Goal: Find specific page/section: Find specific page/section

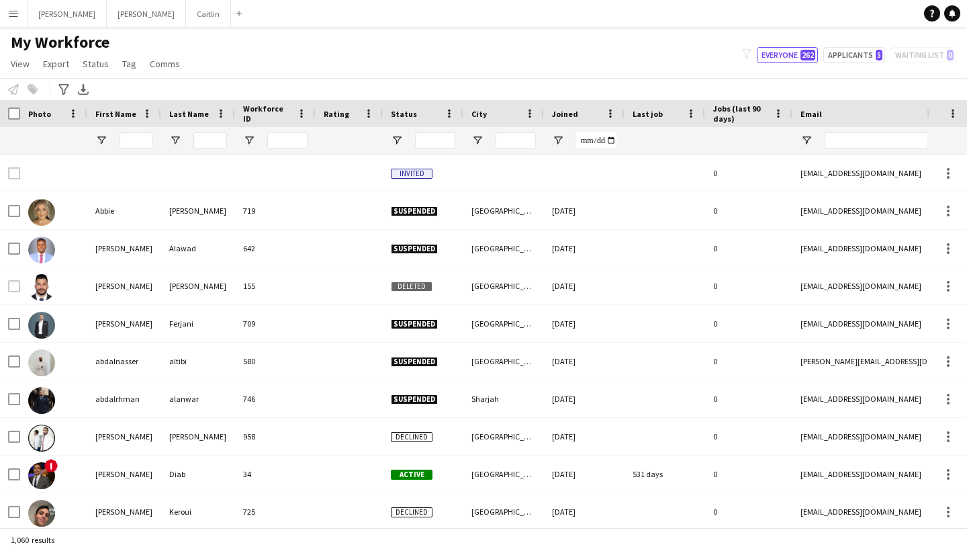
click at [13, 9] on app-icon "Menu" at bounding box center [13, 13] width 11 height 11
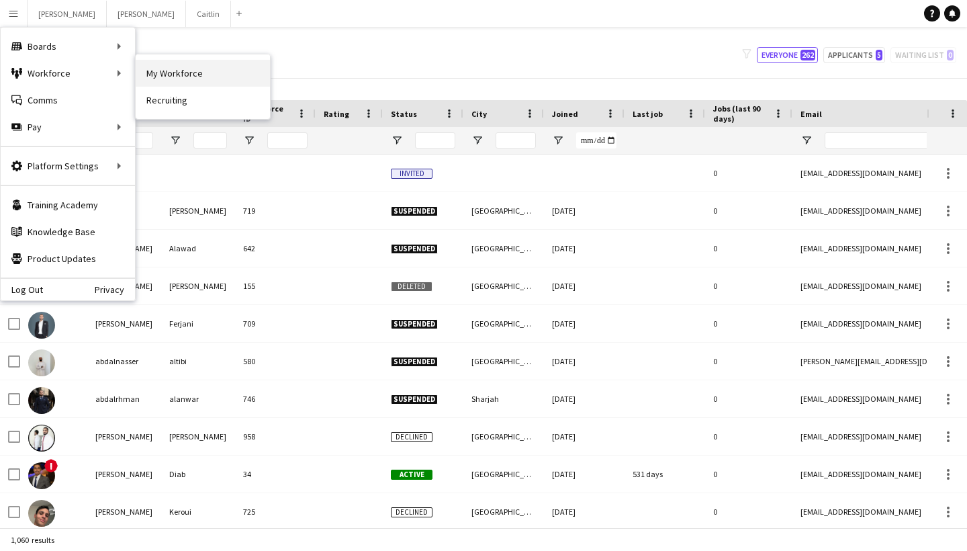
click at [167, 66] on link "My Workforce" at bounding box center [203, 73] width 134 height 27
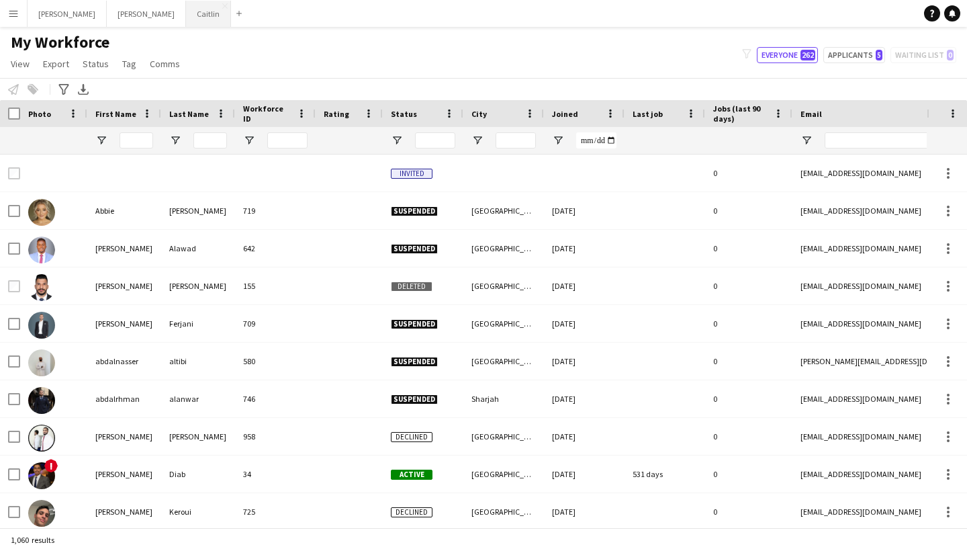
type input "**********"
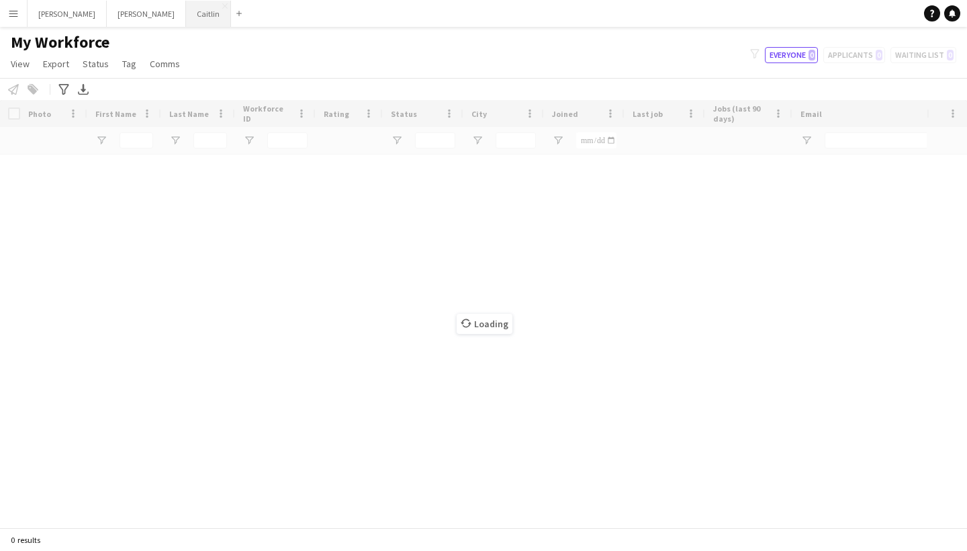
click at [186, 17] on button "Caitlin Close" at bounding box center [208, 14] width 45 height 26
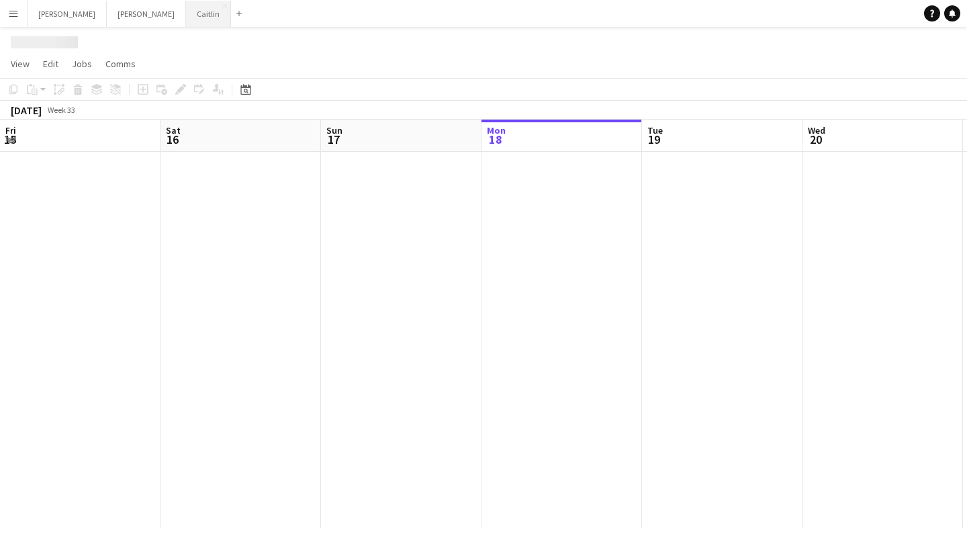
scroll to position [0, 321]
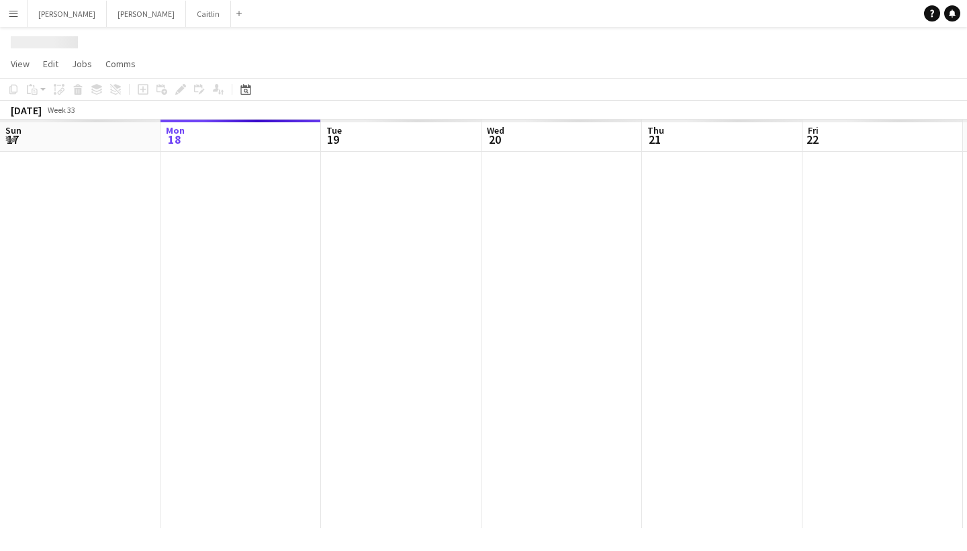
click at [25, 22] on button "Menu" at bounding box center [13, 13] width 27 height 27
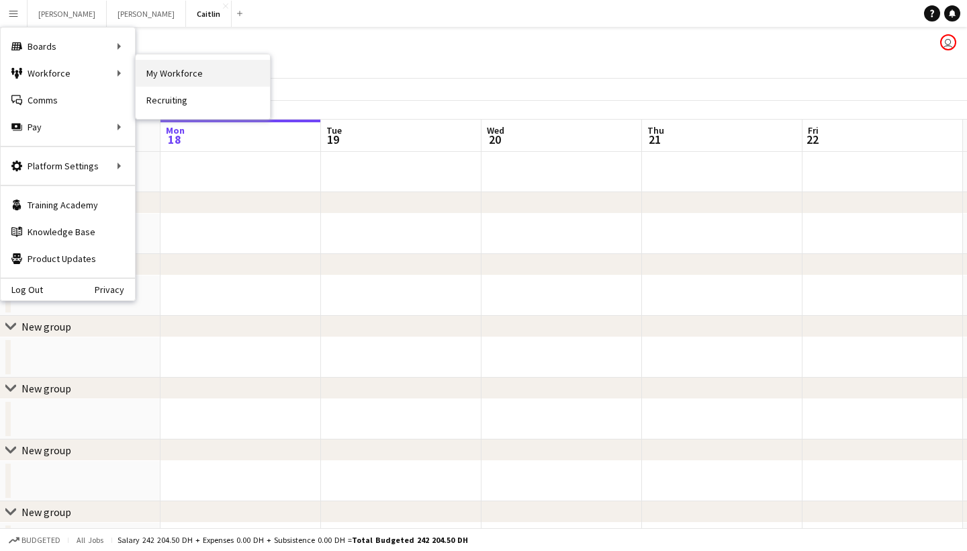
click at [148, 64] on link "My Workforce" at bounding box center [203, 73] width 134 height 27
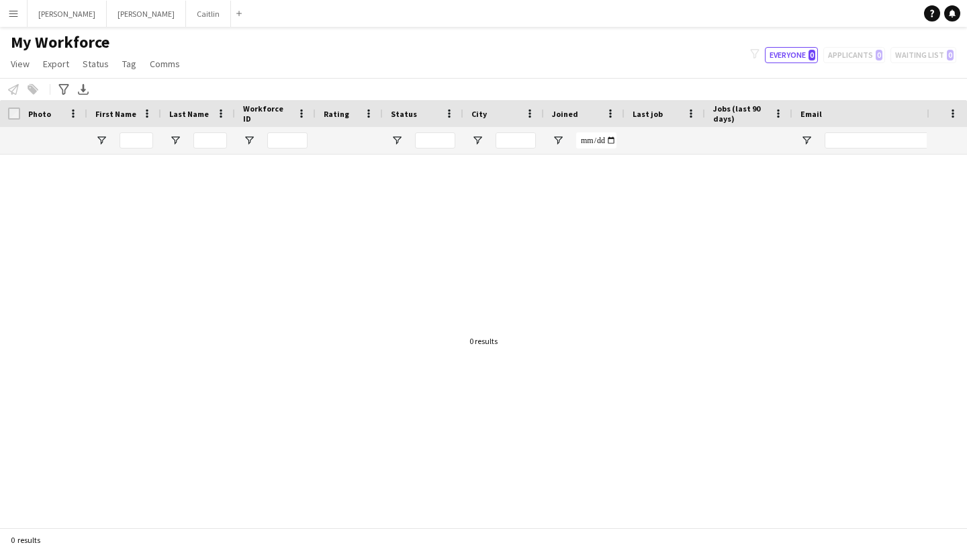
click at [20, 16] on button "Menu" at bounding box center [13, 13] width 27 height 27
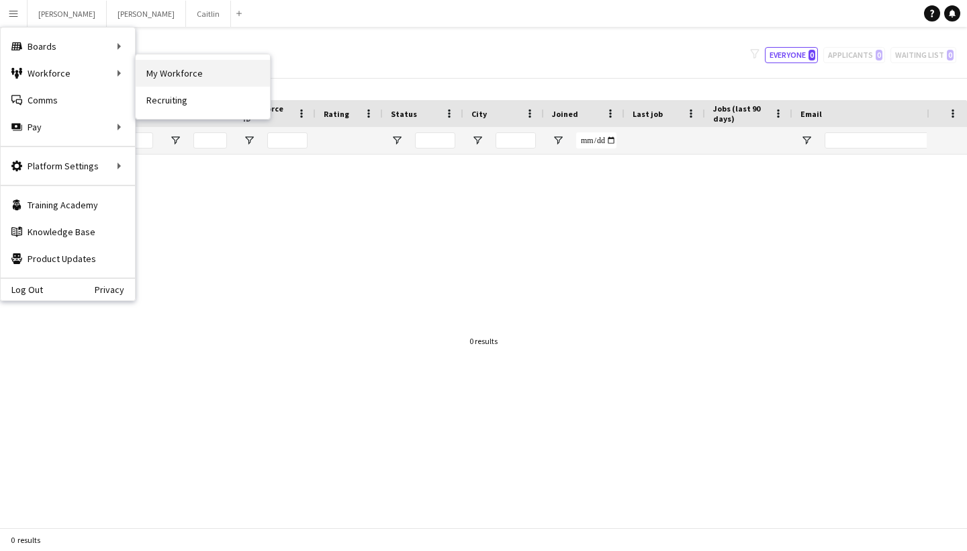
click at [154, 71] on link "My Workforce" at bounding box center [203, 73] width 134 height 27
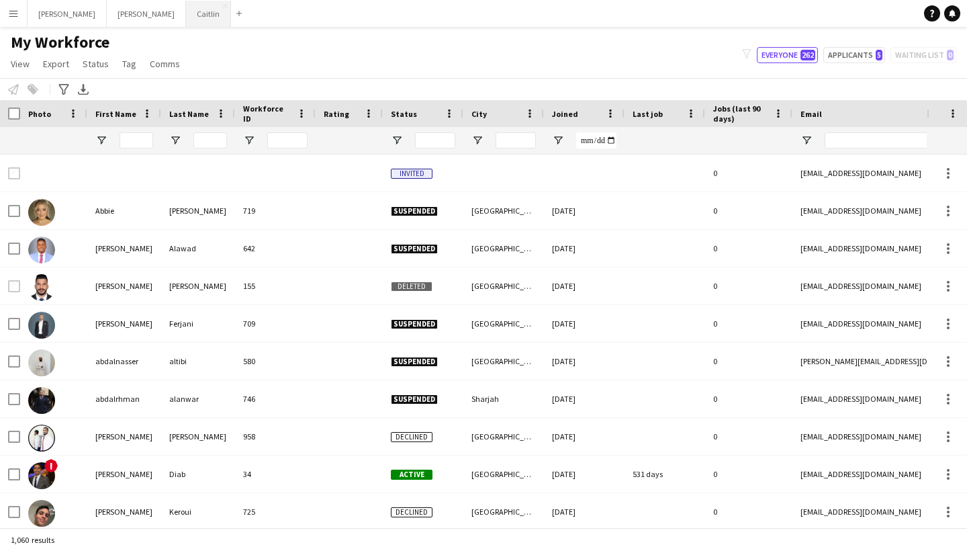
click at [186, 20] on button "Caitlin Close" at bounding box center [208, 14] width 45 height 26
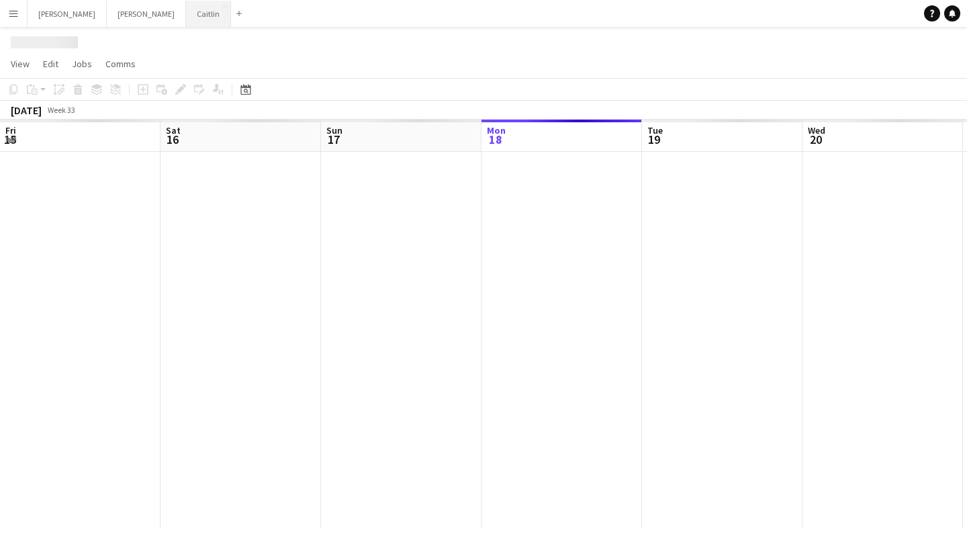
scroll to position [0, 321]
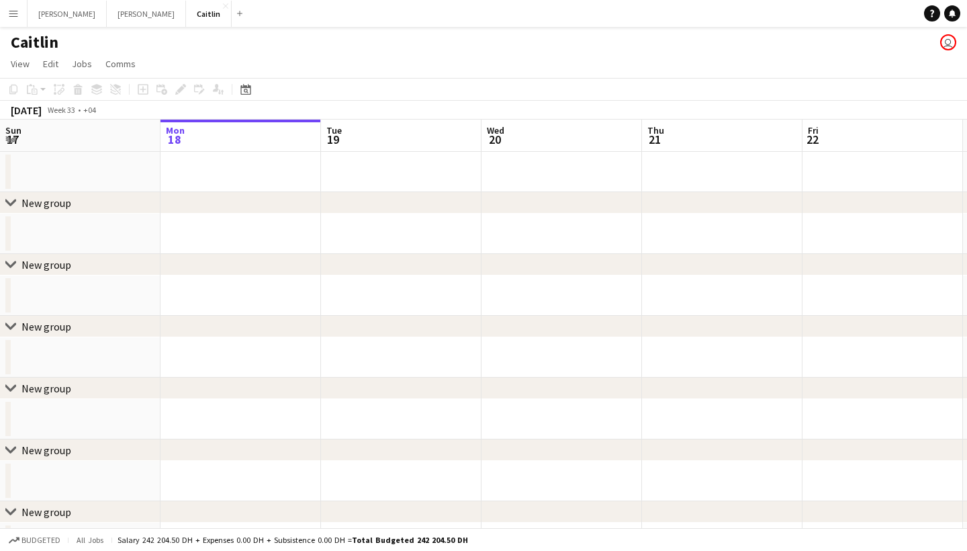
click at [15, 25] on button "Menu" at bounding box center [13, 13] width 27 height 27
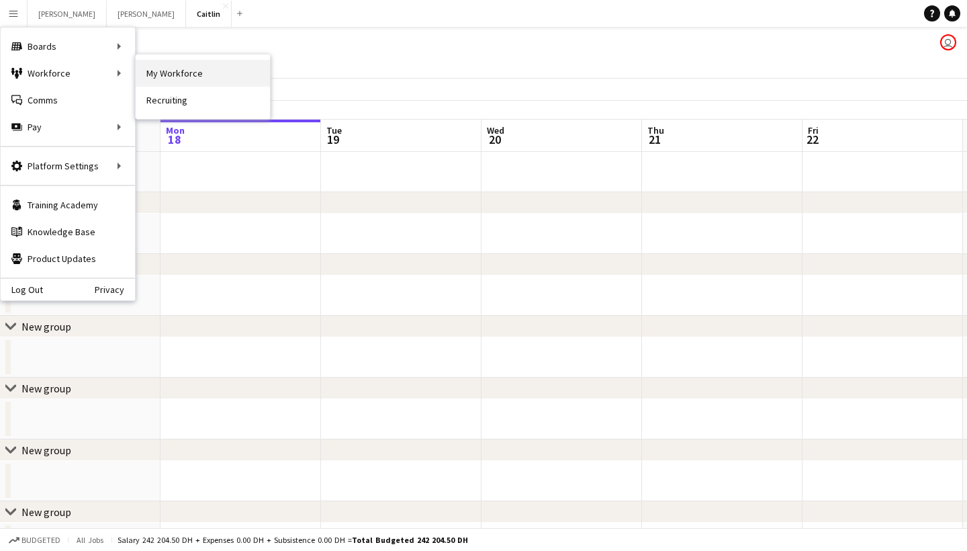
click at [171, 64] on link "My Workforce" at bounding box center [203, 73] width 134 height 27
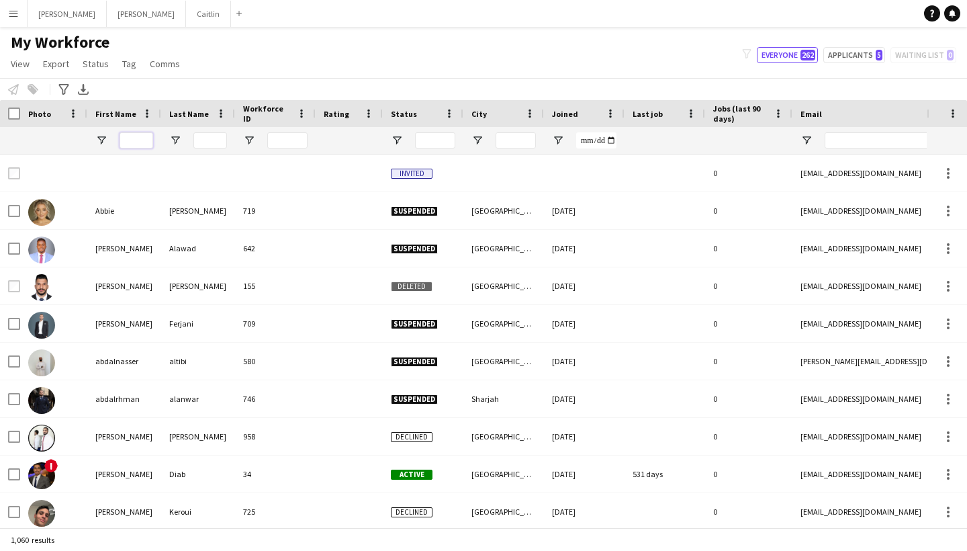
click at [140, 136] on input "First Name Filter Input" at bounding box center [137, 140] width 34 height 16
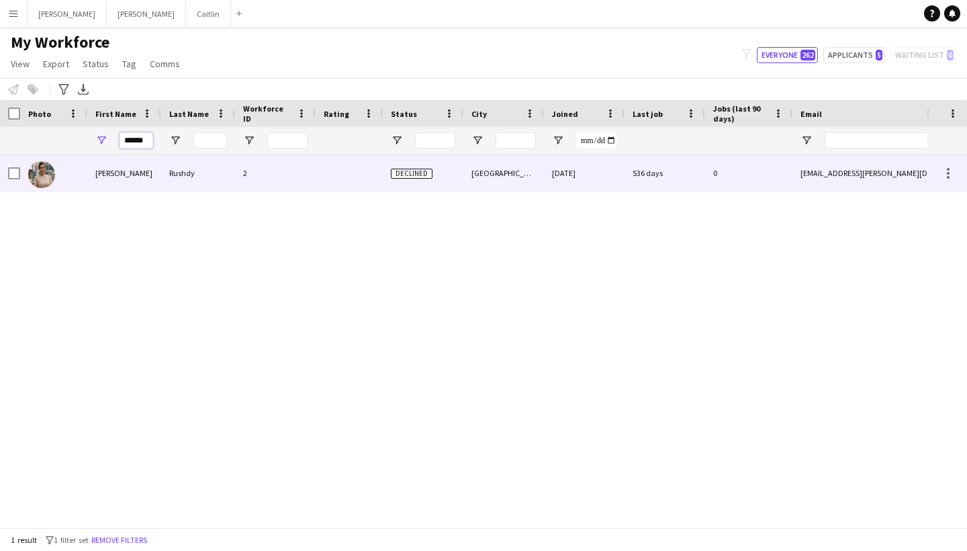
type input "******"
drag, startPoint x: 151, startPoint y: 162, endPoint x: 168, endPoint y: 183, distance: 26.7
click at [168, 183] on div "Rushdy" at bounding box center [198, 172] width 74 height 37
click at [195, 174] on div "Rushdy" at bounding box center [198, 172] width 74 height 37
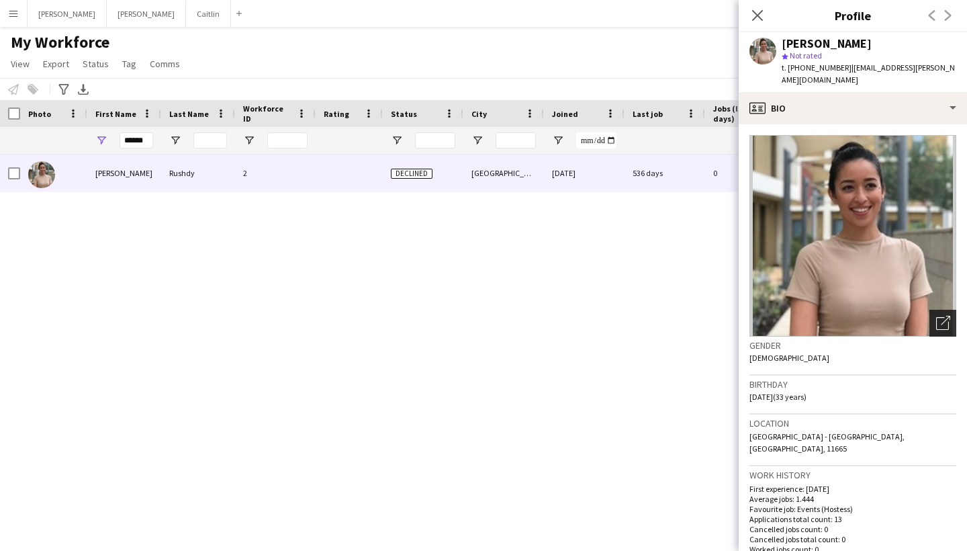
click at [939, 316] on icon "Open photos pop-in" at bounding box center [943, 323] width 14 height 14
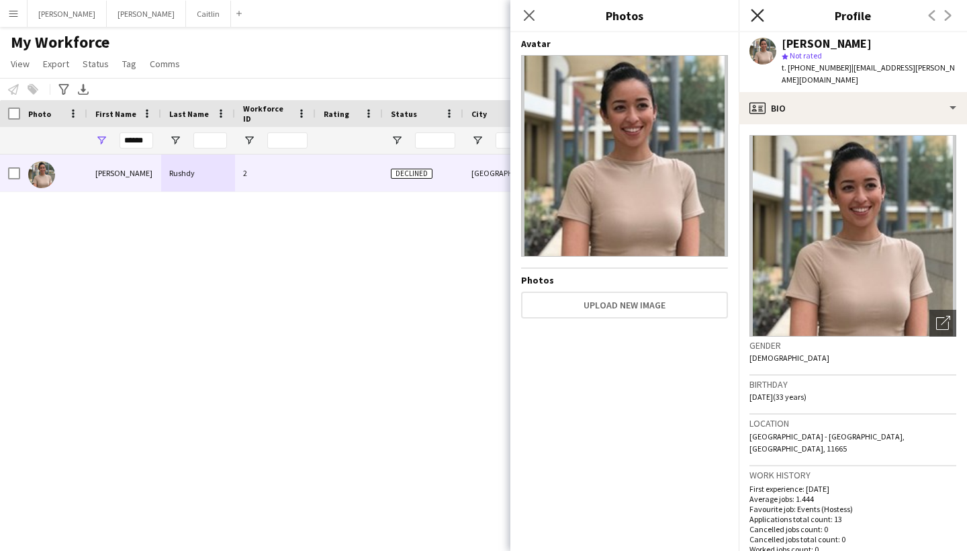
click at [757, 13] on icon "Close pop-in" at bounding box center [757, 15] width 13 height 13
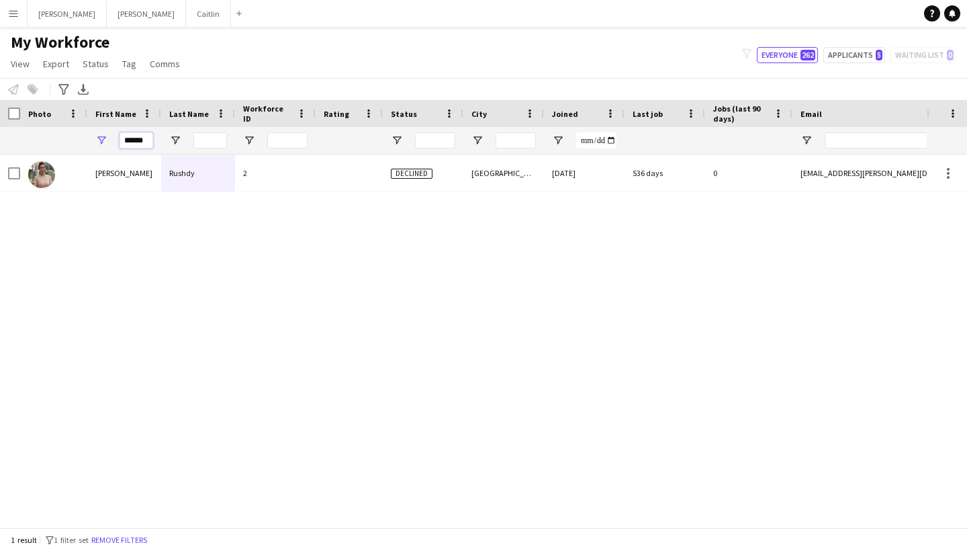
click at [144, 147] on input "******" at bounding box center [137, 140] width 34 height 16
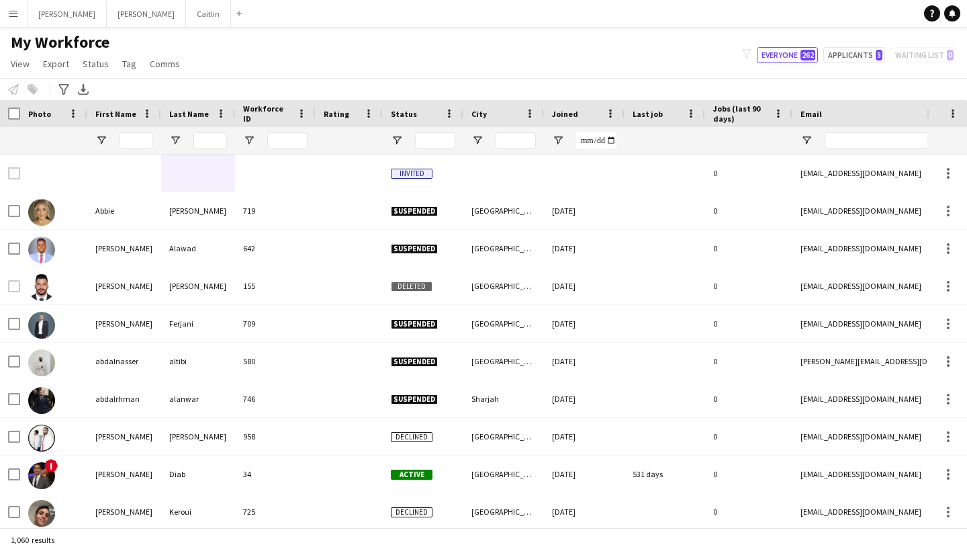
click at [7, 12] on button "Menu" at bounding box center [13, 13] width 27 height 27
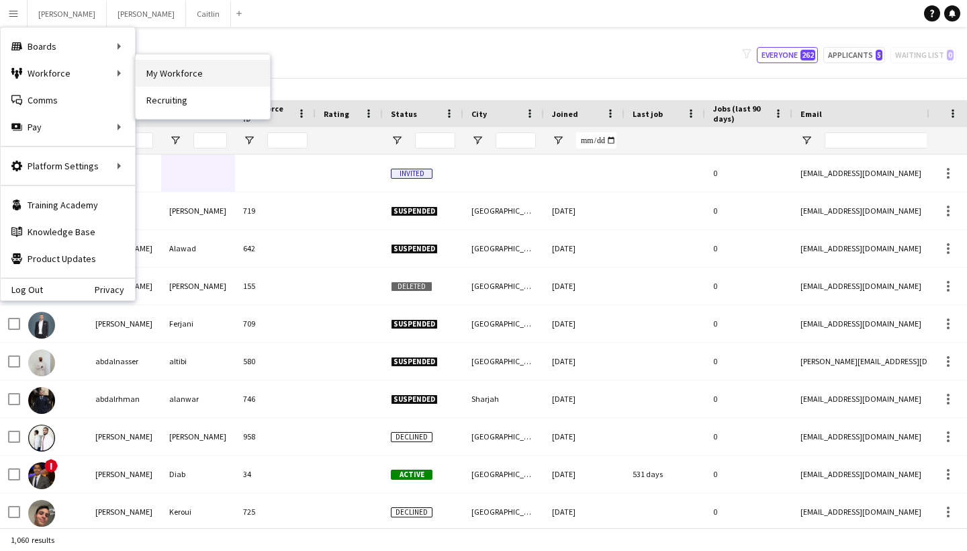
click at [185, 77] on link "My Workforce" at bounding box center [203, 73] width 134 height 27
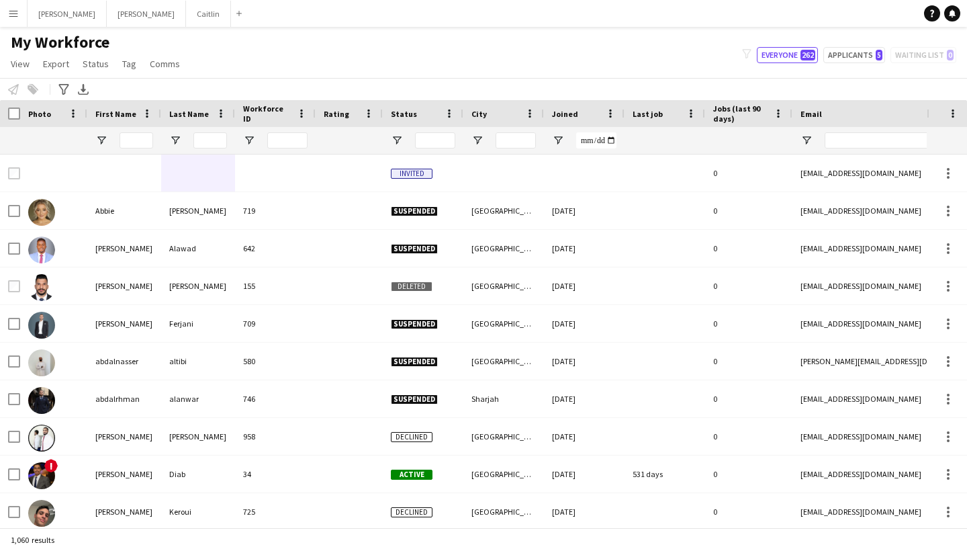
type input "**********"
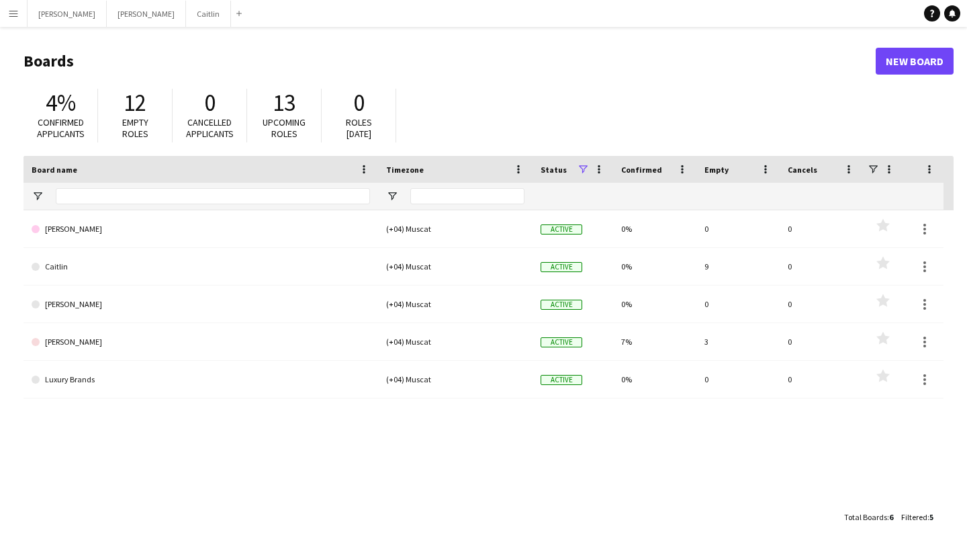
click at [17, 17] on app-icon "Menu" at bounding box center [13, 13] width 11 height 11
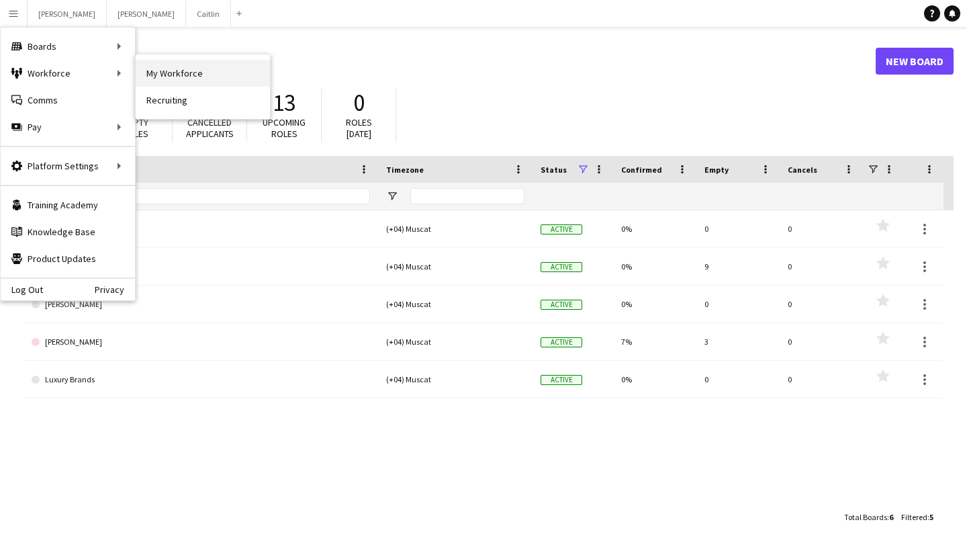
click at [148, 77] on link "My Workforce" at bounding box center [203, 73] width 134 height 27
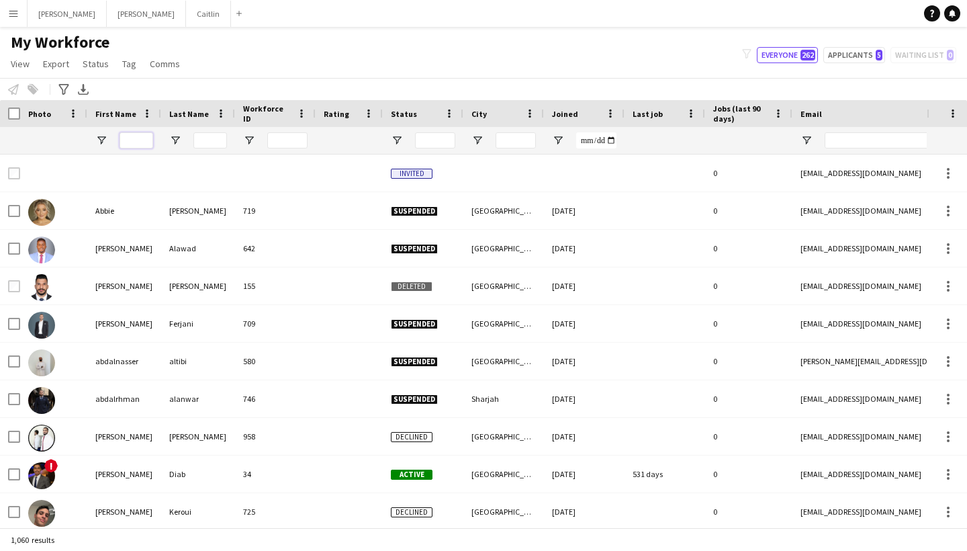
click at [144, 144] on input "First Name Filter Input" at bounding box center [137, 140] width 34 height 16
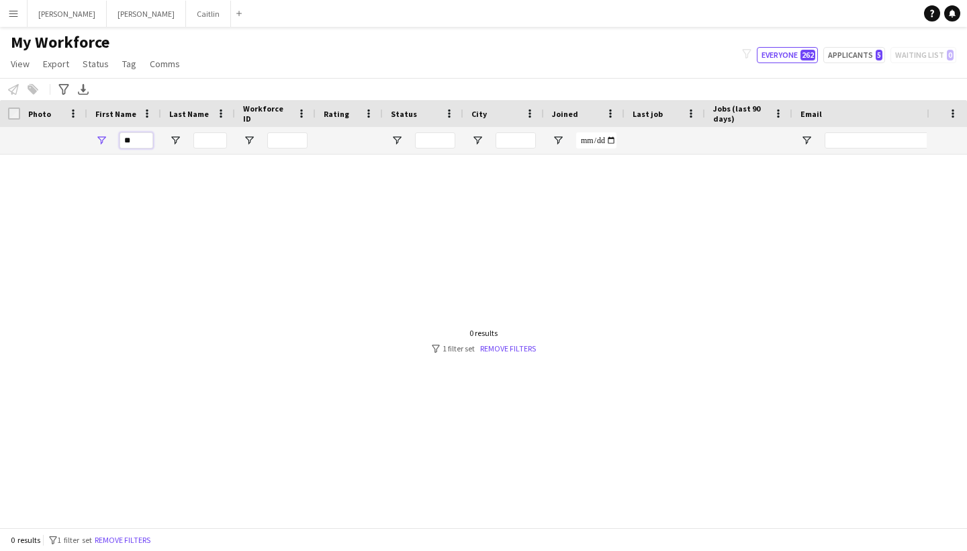
type input "*"
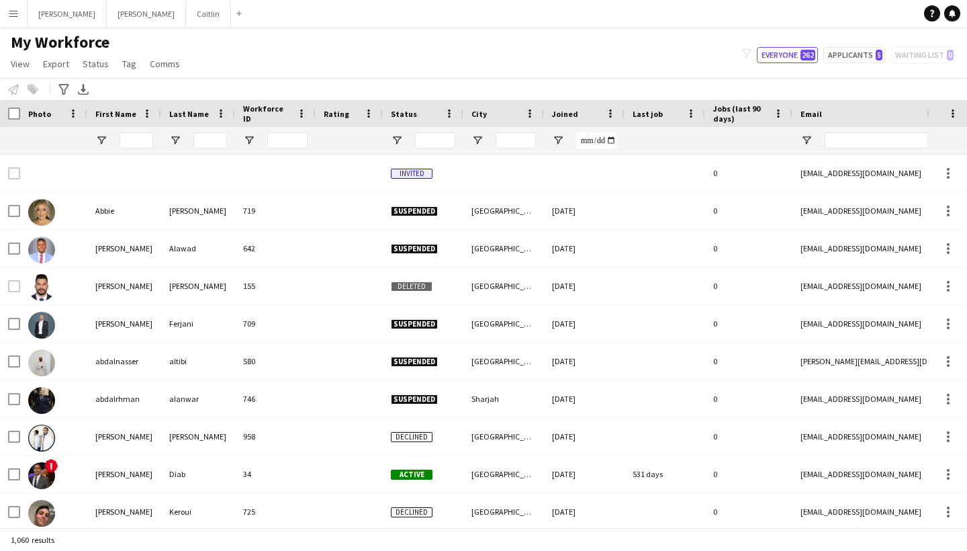
click at [223, 81] on div "Notify workforce Add to tag Select at least one crew to tag him or her. Advance…" at bounding box center [483, 89] width 967 height 22
click at [12, 6] on button "Menu" at bounding box center [13, 13] width 27 height 27
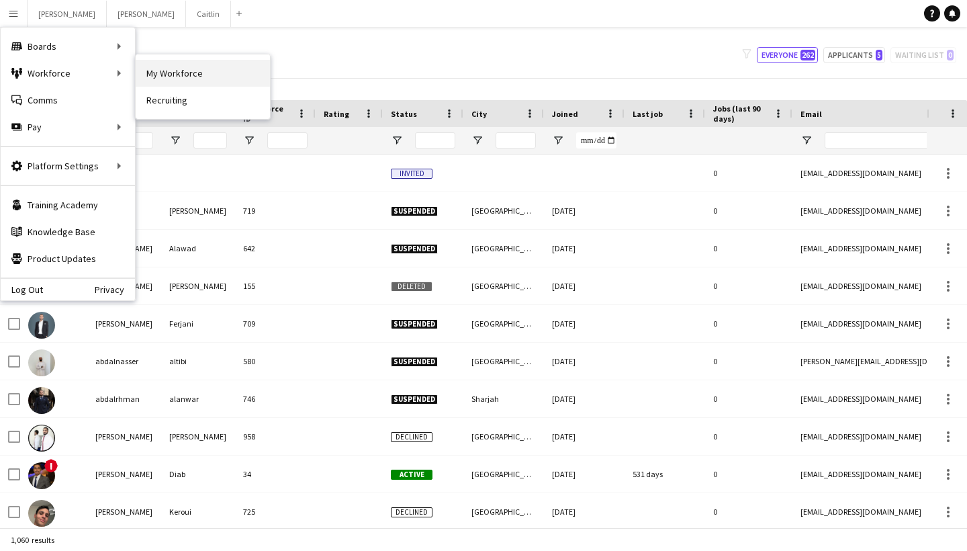
click at [142, 80] on link "My Workforce" at bounding box center [203, 73] width 134 height 27
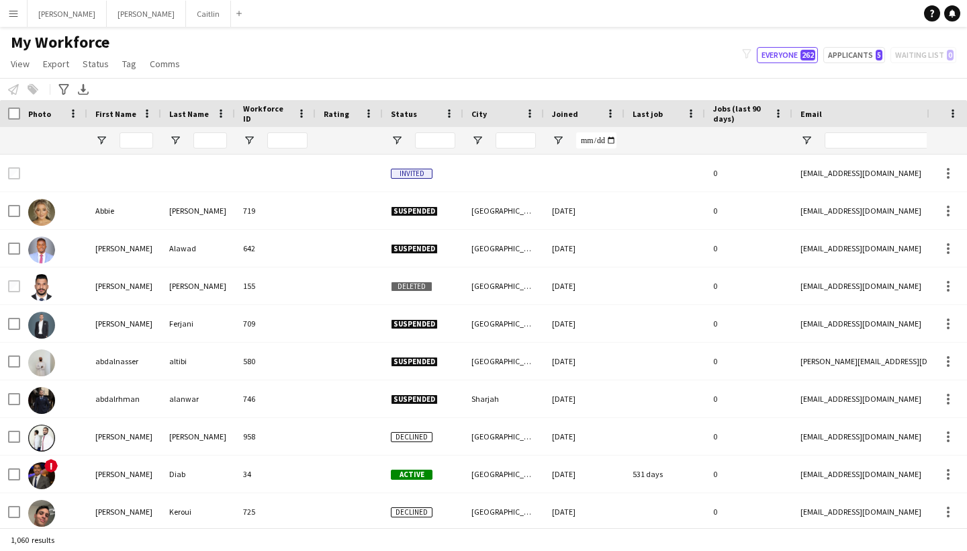
type input "**********"
